Goal: Find contact information: Find contact information

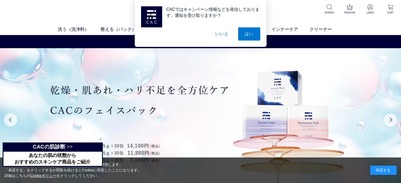
click at [227, 37] on button "いいえ" at bounding box center [222, 33] width 26 height 13
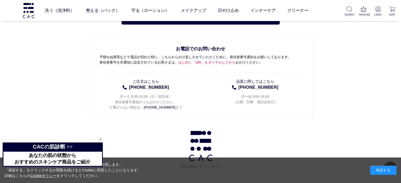
scroll to position [2601, 0]
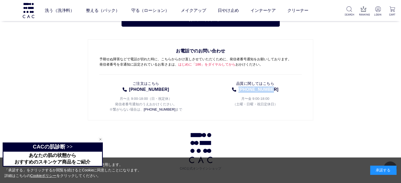
drag, startPoint x: 282, startPoint y: 87, endPoint x: 272, endPoint y: 89, distance: 10.5
click at [272, 89] on li "品質に関してはこちら 04-7155-5544 月〜金 9:00-18:00 （土曜・日曜・祝日定休日）" at bounding box center [255, 95] width 93 height 33
copy link "品質に関してはこちら 04-7155-5544"
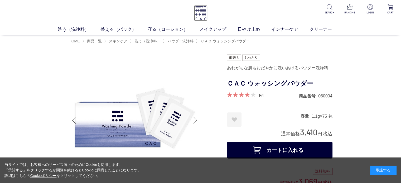
click at [195, 15] on img at bounding box center [201, 13] width 14 height 16
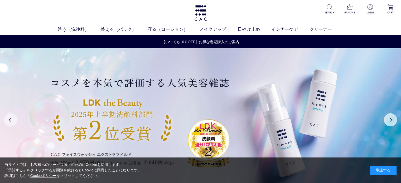
click at [12, 120] on button "Previous" at bounding box center [10, 119] width 13 height 13
